Goal: Task Accomplishment & Management: Manage account settings

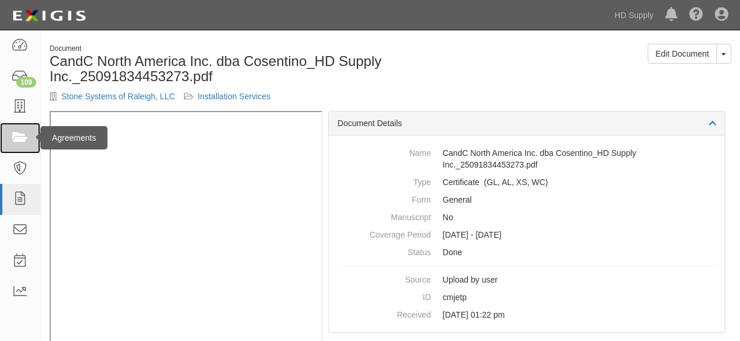
click at [15, 134] on icon at bounding box center [20, 137] width 16 height 13
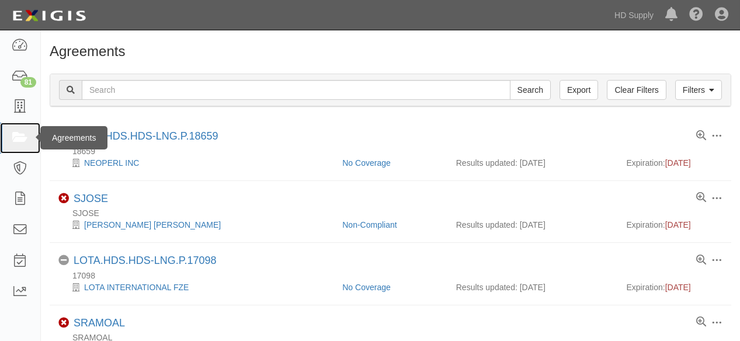
click at [19, 142] on icon at bounding box center [20, 137] width 16 height 13
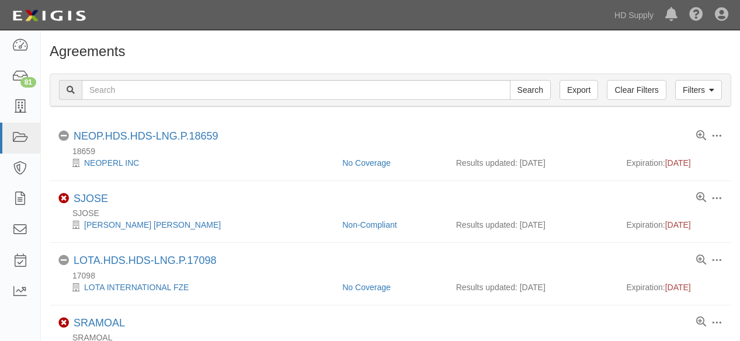
click at [145, 94] on input "text" at bounding box center [296, 90] width 428 height 20
type input "efficent air"
click at [510, 80] on input "Search" at bounding box center [530, 90] width 41 height 20
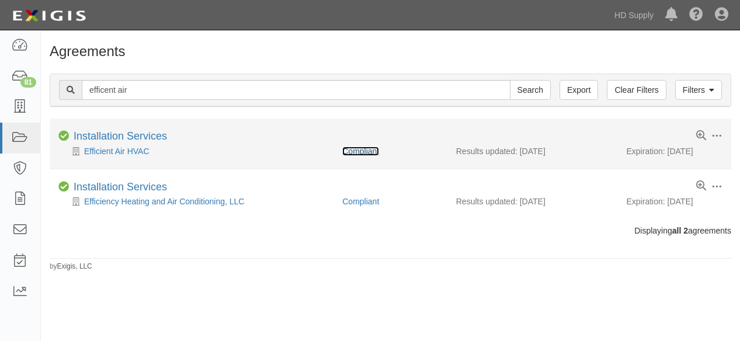
click at [351, 148] on link "Compliant" at bounding box center [360, 151] width 37 height 9
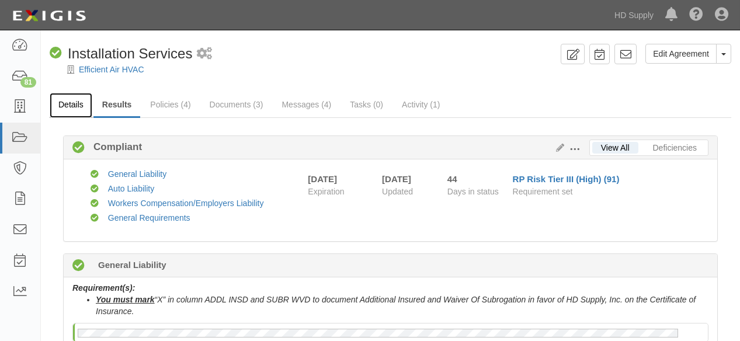
click at [74, 111] on link "Details" at bounding box center [71, 105] width 43 height 25
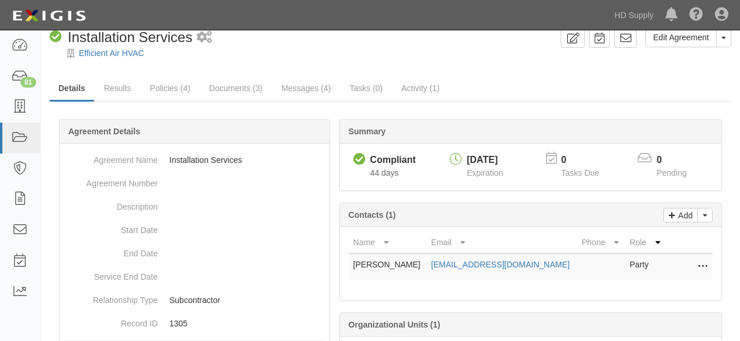
scroll to position [26, 0]
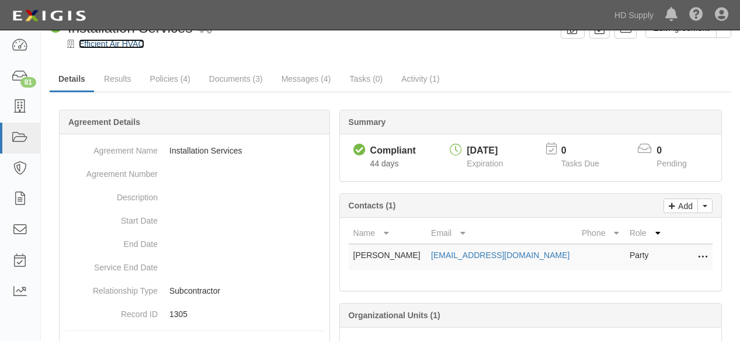
click at [125, 45] on link "Efficient Air HVAC" at bounding box center [111, 43] width 65 height 9
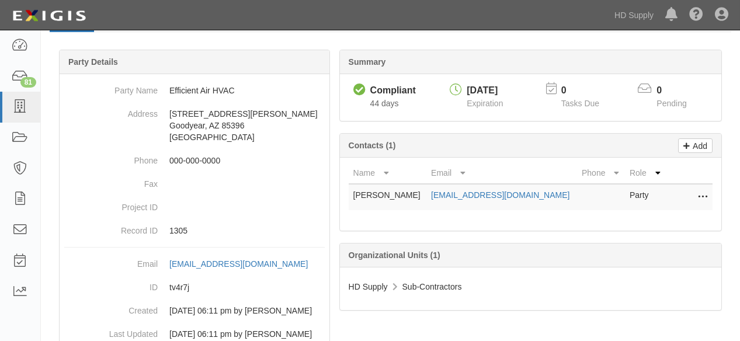
scroll to position [78, 0]
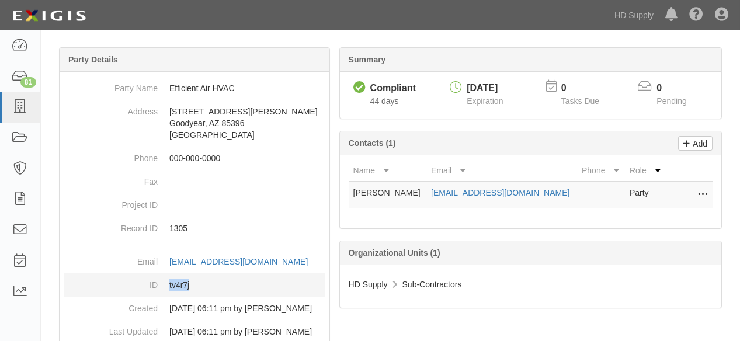
drag, startPoint x: 192, startPoint y: 282, endPoint x: 167, endPoint y: 284, distance: 25.2
click at [167, 284] on dd "tv4r7j" at bounding box center [194, 284] width 260 height 23
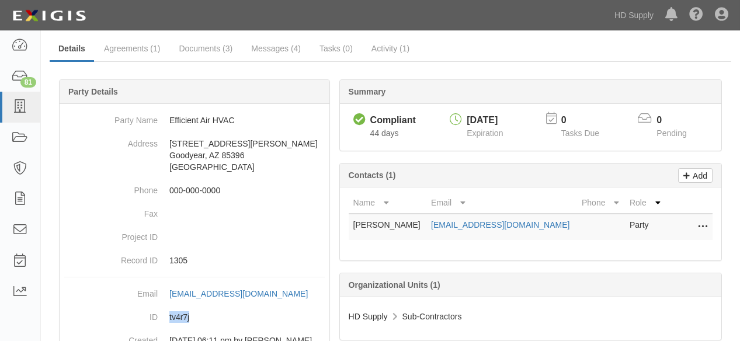
scroll to position [41, 0]
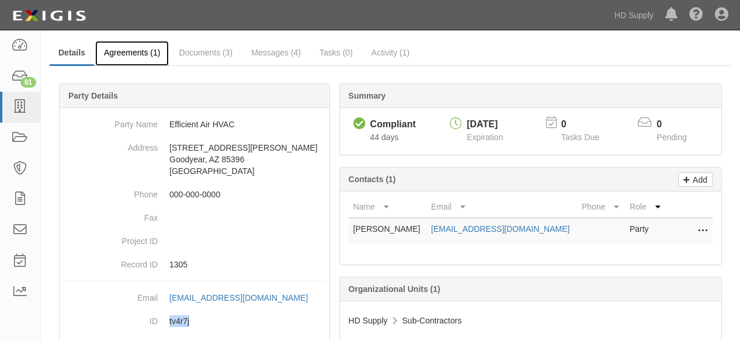
click at [127, 57] on link "Agreements (1)" at bounding box center [132, 53] width 74 height 25
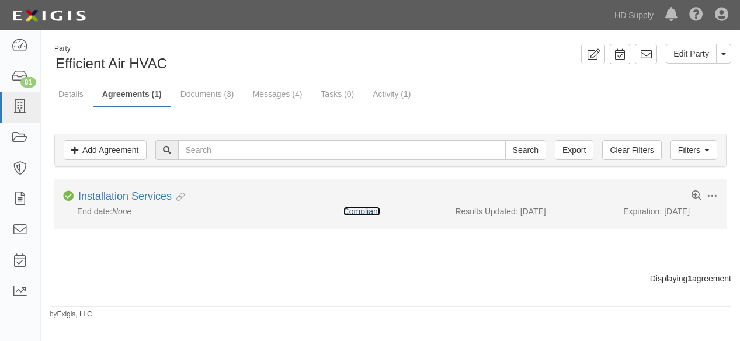
click at [369, 210] on link "Compliant" at bounding box center [361, 211] width 37 height 9
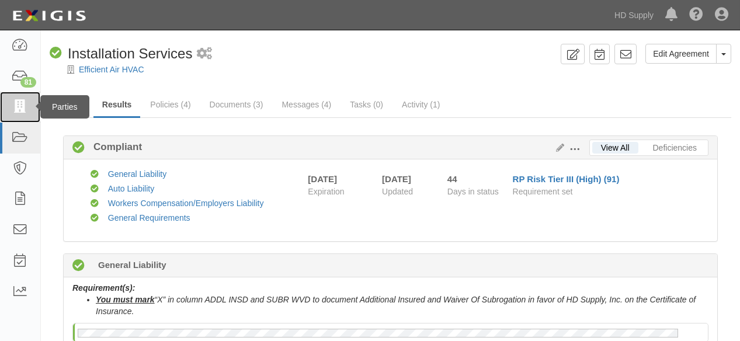
click at [20, 109] on icon at bounding box center [20, 106] width 16 height 13
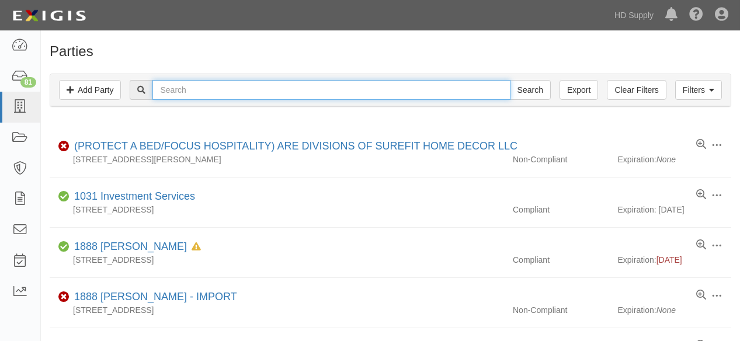
click at [204, 92] on input "text" at bounding box center [330, 90] width 357 height 20
type input "ZOI"
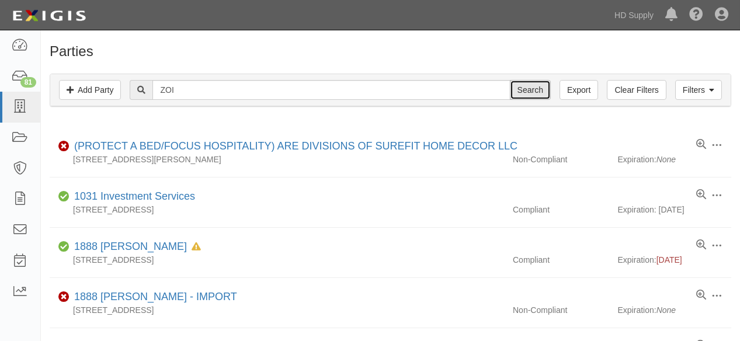
click at [524, 90] on input "Search" at bounding box center [530, 90] width 41 height 20
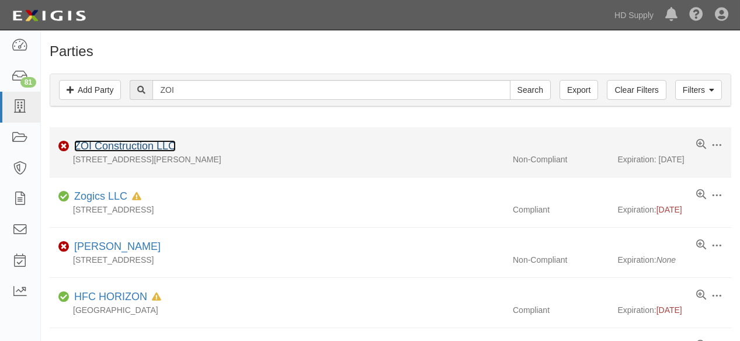
click at [143, 144] on link "ZOI Construction LLC" at bounding box center [125, 146] width 102 height 12
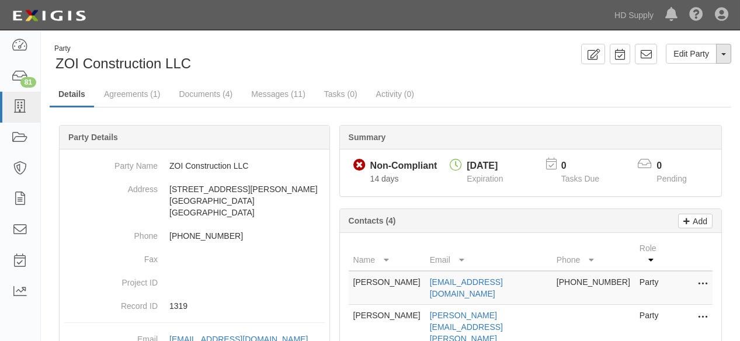
click at [725, 56] on button "Toggle Party Dropdown" at bounding box center [723, 54] width 15 height 20
click at [682, 94] on link "Archive Party" at bounding box center [684, 90] width 92 height 15
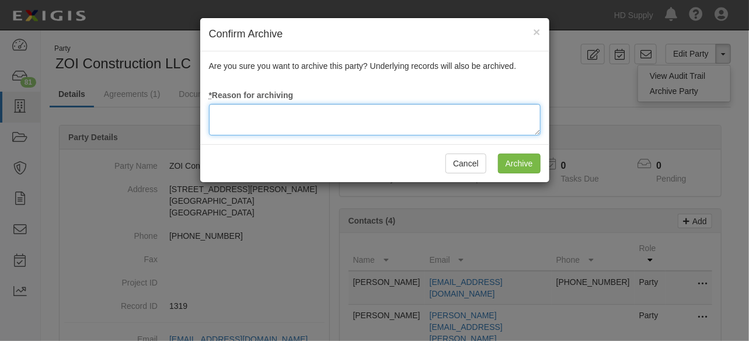
click at [316, 122] on textarea at bounding box center [375, 120] width 332 height 32
type textarea "N"
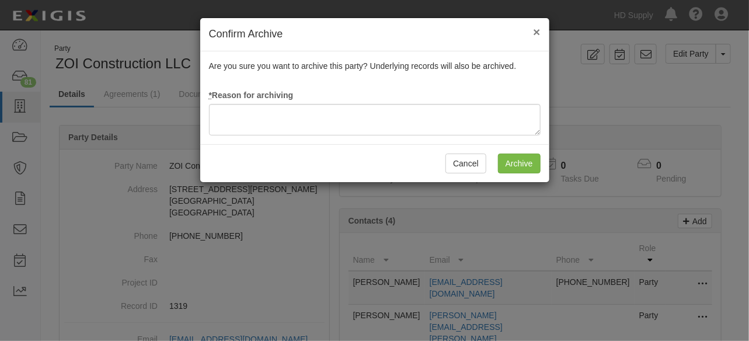
click at [535, 30] on span "×" at bounding box center [536, 31] width 7 height 13
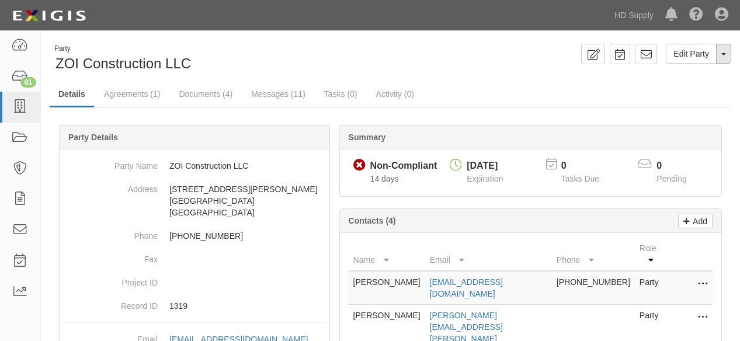
click at [726, 53] on span "button" at bounding box center [723, 54] width 5 height 2
click at [674, 88] on link "Archive Party" at bounding box center [684, 90] width 92 height 15
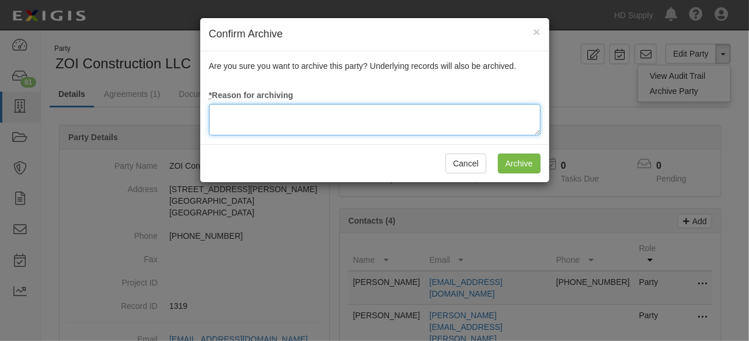
click at [334, 116] on textarea at bounding box center [375, 120] width 332 height 32
paste textarea "Would you do me a favor and go into Exodus and archive them. We declined this o…"
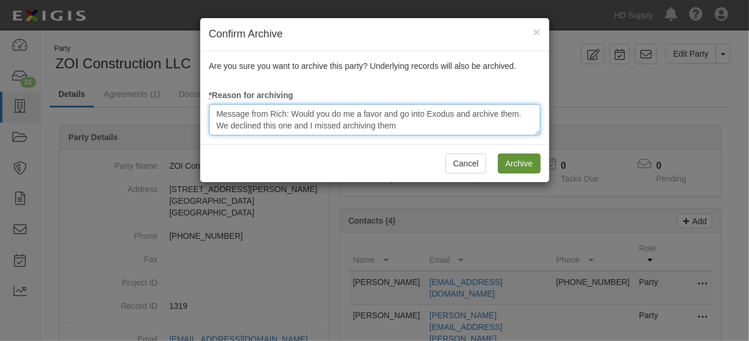
type textarea "Message from Rich: Would you do me a favor and go into Exodus and archive them.…"
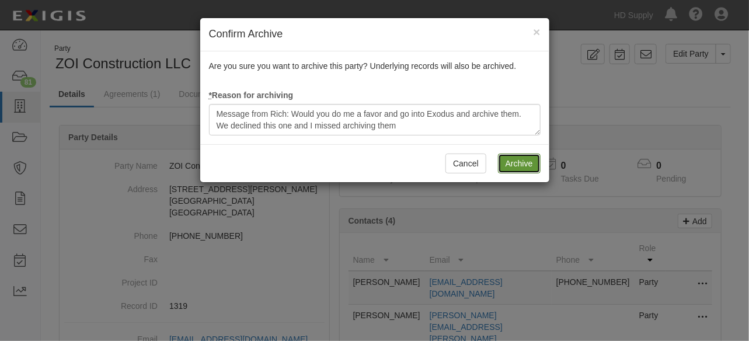
click at [508, 159] on input "Archive" at bounding box center [519, 164] width 43 height 20
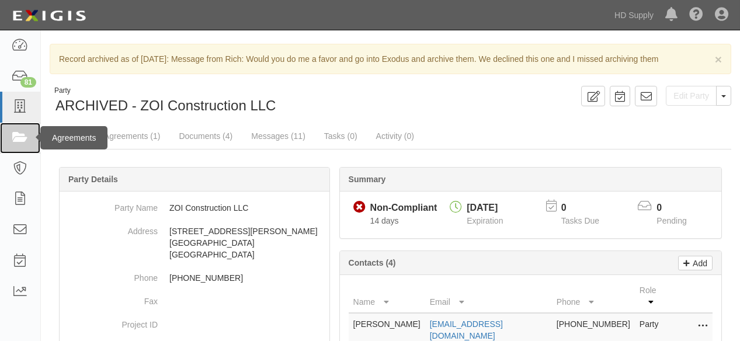
click at [25, 144] on icon at bounding box center [20, 137] width 16 height 13
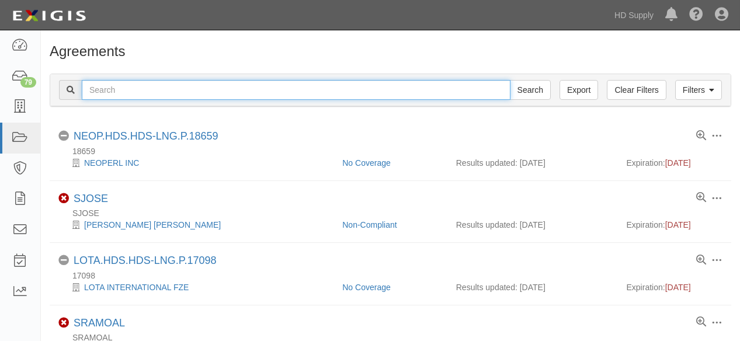
click at [145, 88] on input "text" at bounding box center [296, 90] width 428 height 20
type input "ZOI con"
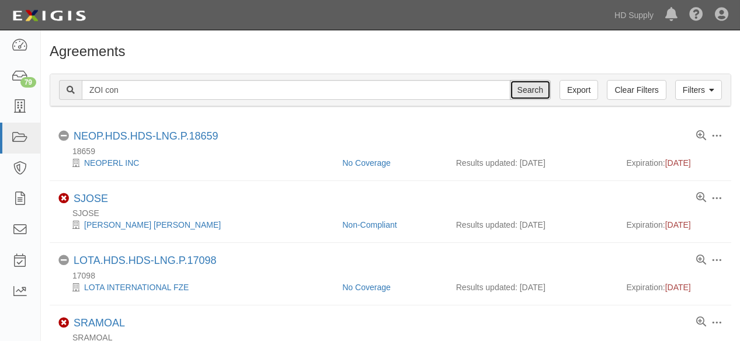
click at [522, 90] on input "Search" at bounding box center [530, 90] width 41 height 20
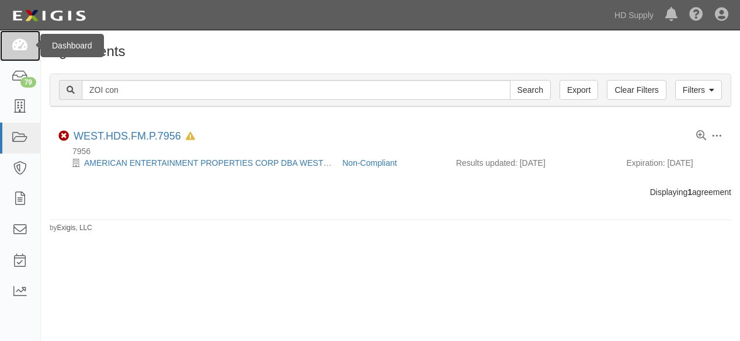
click at [20, 43] on icon at bounding box center [20, 45] width 16 height 13
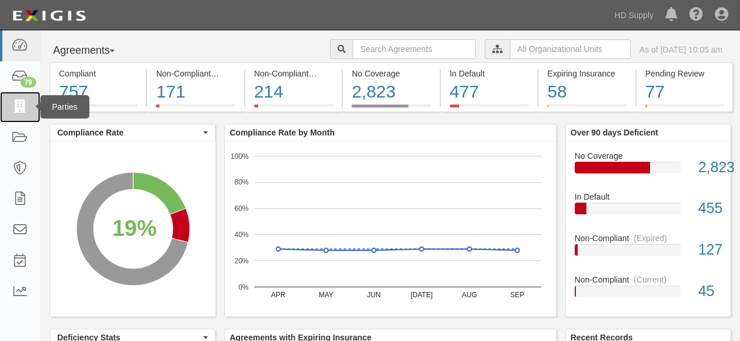
click at [21, 111] on icon at bounding box center [20, 106] width 16 height 13
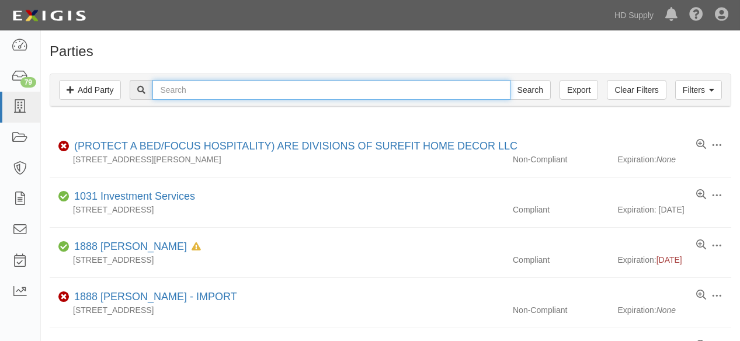
click at [200, 88] on input "text" at bounding box center [330, 90] width 357 height 20
type input "Simply Water"
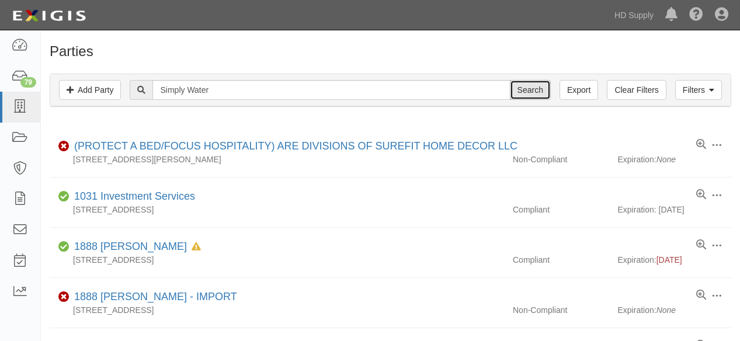
click at [526, 93] on input "Search" at bounding box center [530, 90] width 41 height 20
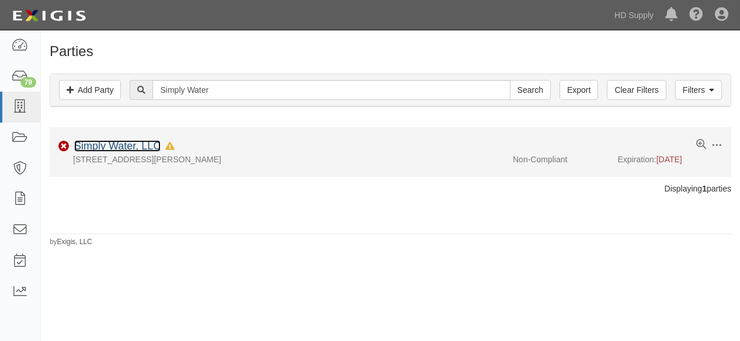
click at [126, 148] on link "Simply Water, LLC" at bounding box center [117, 146] width 86 height 12
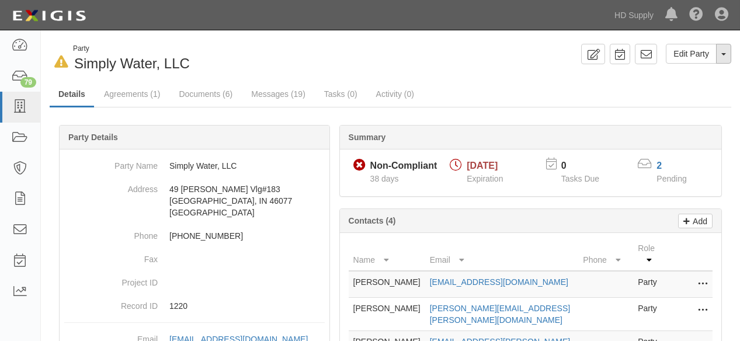
click at [725, 54] on span "button" at bounding box center [723, 54] width 5 height 2
click at [669, 93] on link "Archive Party" at bounding box center [684, 90] width 92 height 15
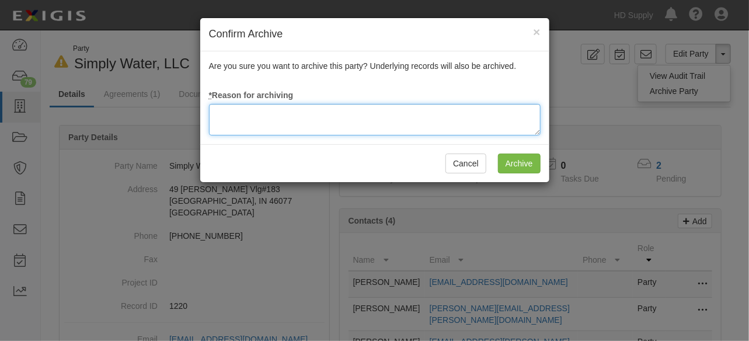
click at [369, 110] on textarea at bounding box center [375, 120] width 332 height 32
type textarea "B"
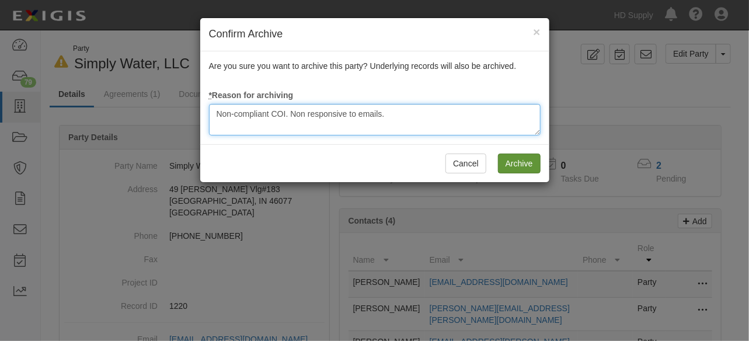
type textarea "Non-compliant COI. Non responsive to emails."
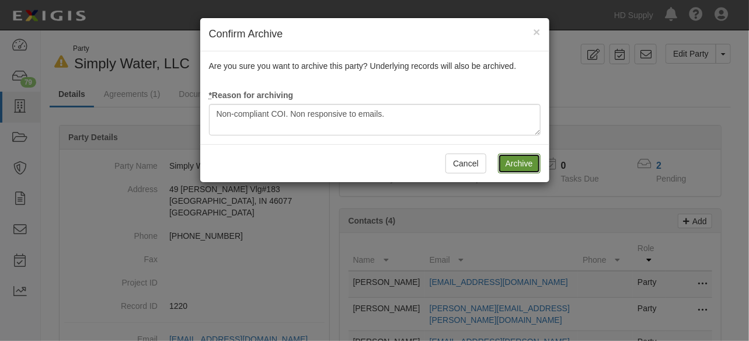
click at [517, 162] on input "Archive" at bounding box center [519, 164] width 43 height 20
